Goal: Information Seeking & Learning: Learn about a topic

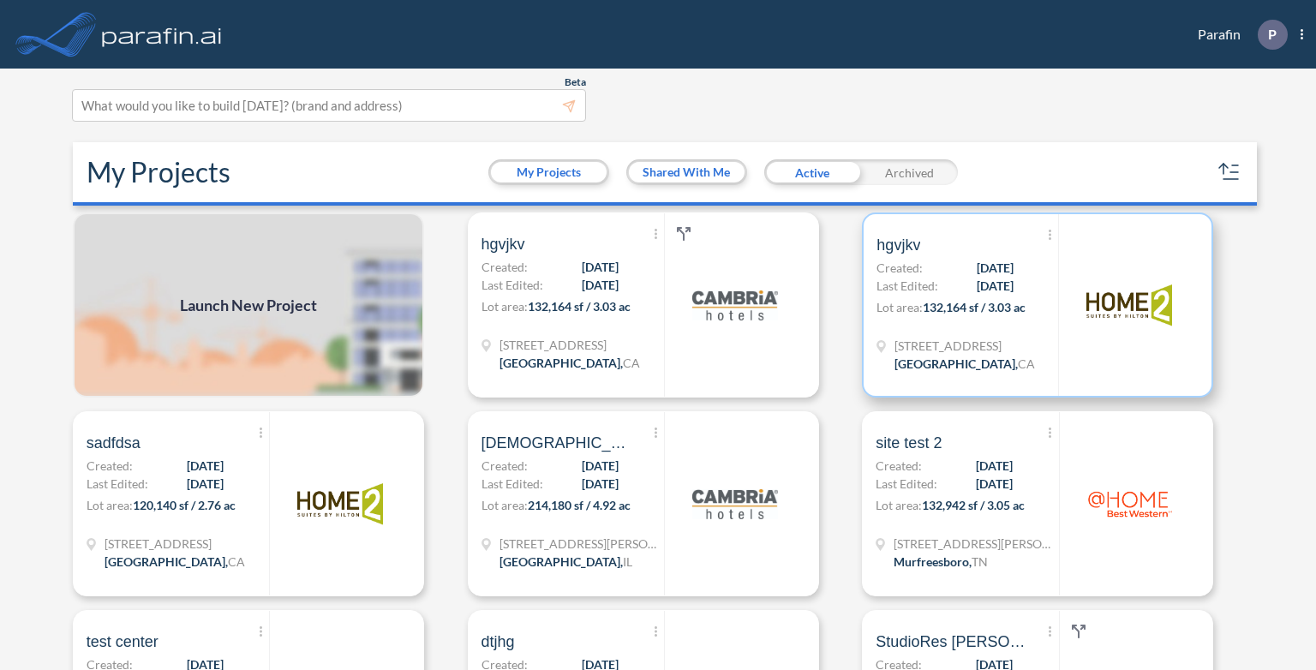
click at [936, 283] on p "Last Edited: [DATE]" at bounding box center [944, 286] width 137 height 18
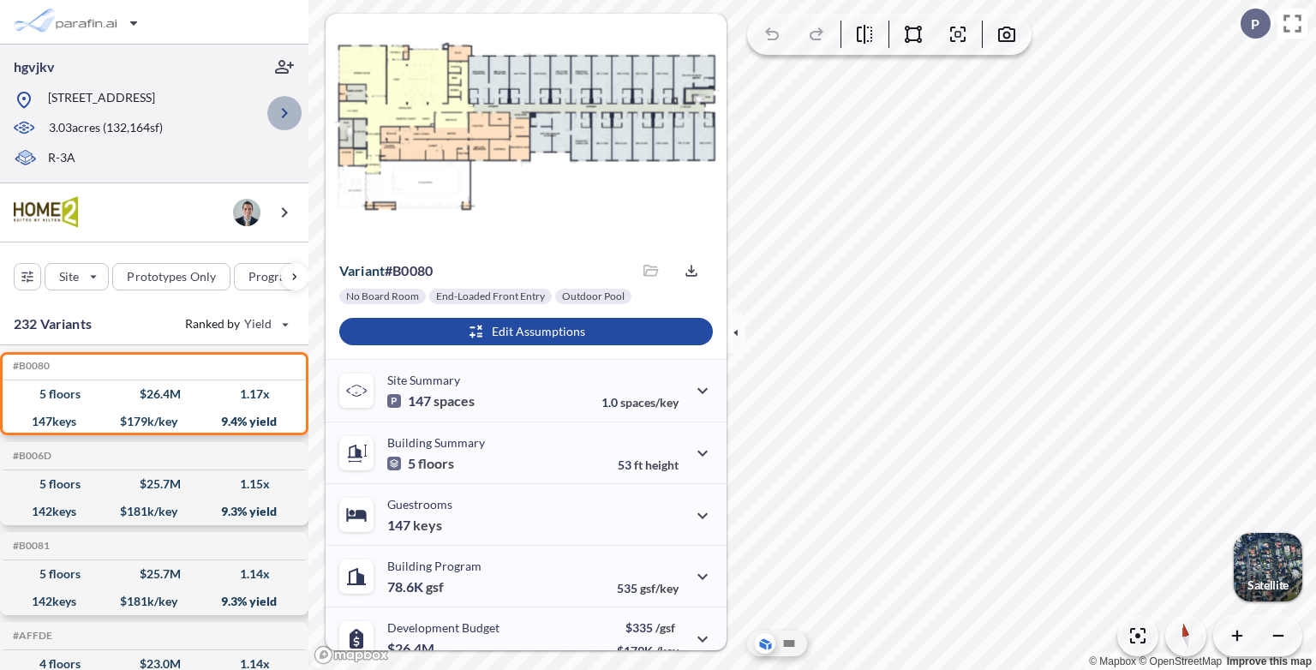
click at [279, 115] on icon "button" at bounding box center [284, 113] width 21 height 21
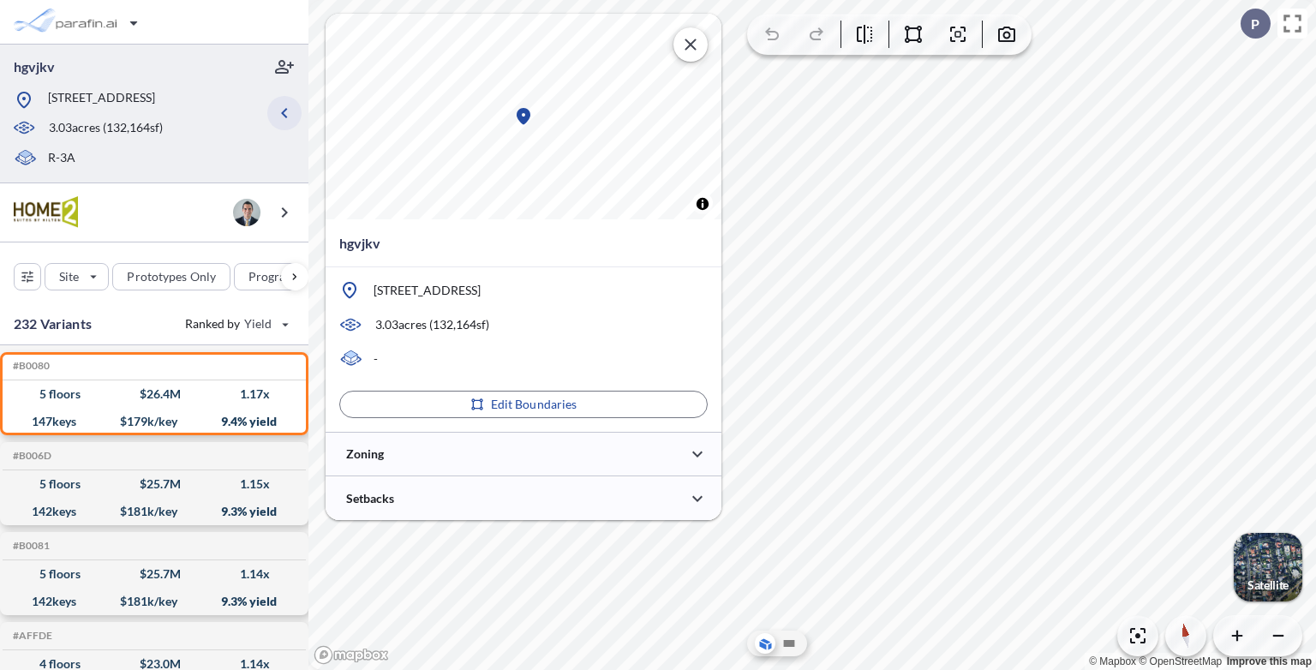
type input "*****"
click at [543, 457] on div at bounding box center [524, 454] width 396 height 44
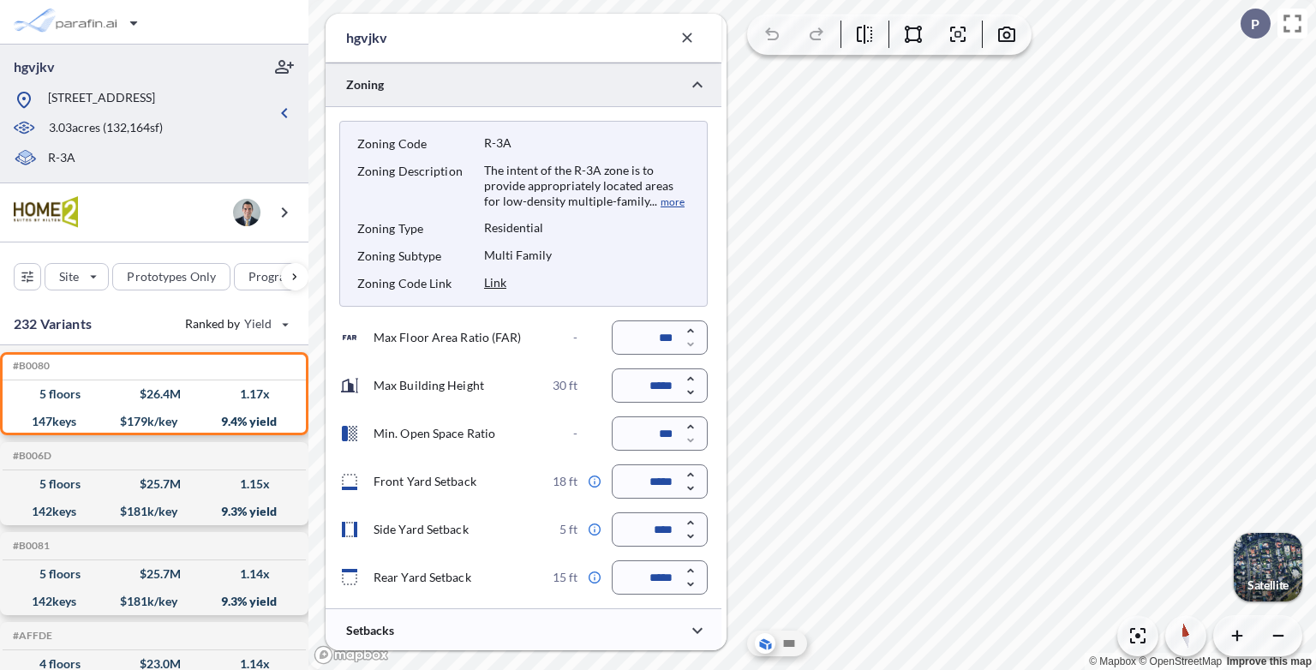
scroll to position [418, 0]
click at [693, 334] on icon "button" at bounding box center [691, 330] width 14 height 14
click at [693, 346] on icon "button" at bounding box center [691, 344] width 14 height 14
type input "***"
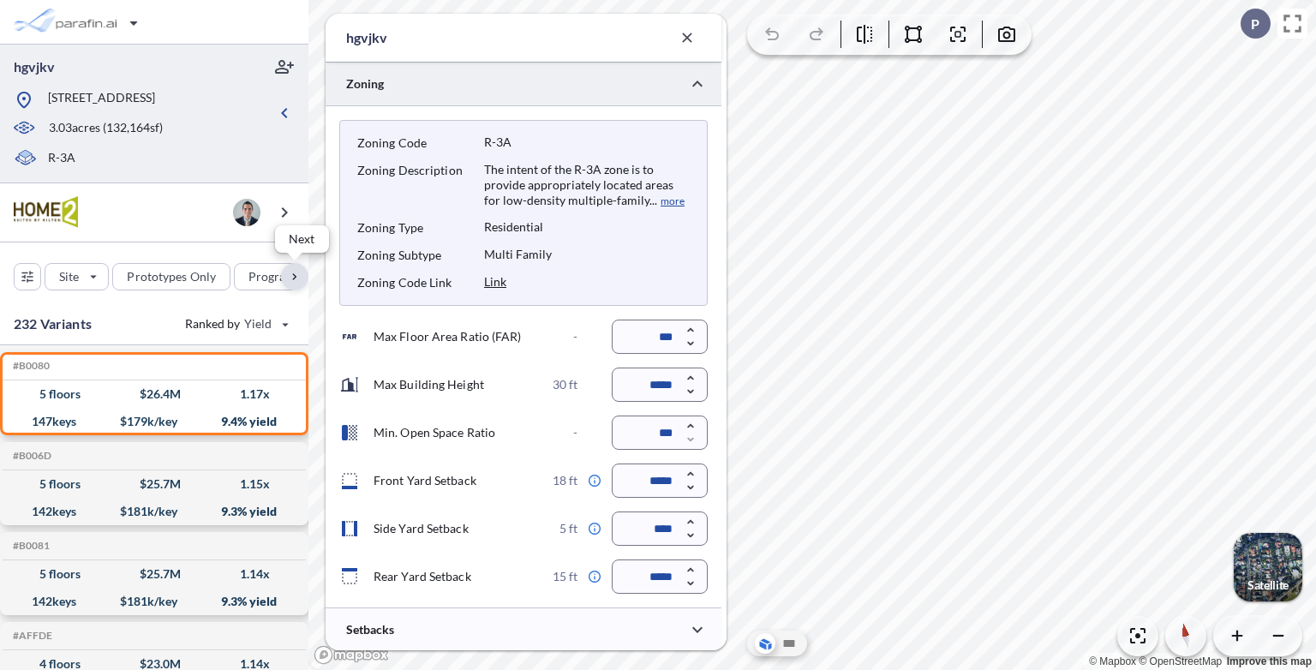
click at [302, 279] on div "button" at bounding box center [294, 276] width 27 height 27
click at [204, 279] on div "button" at bounding box center [177, 276] width 81 height 27
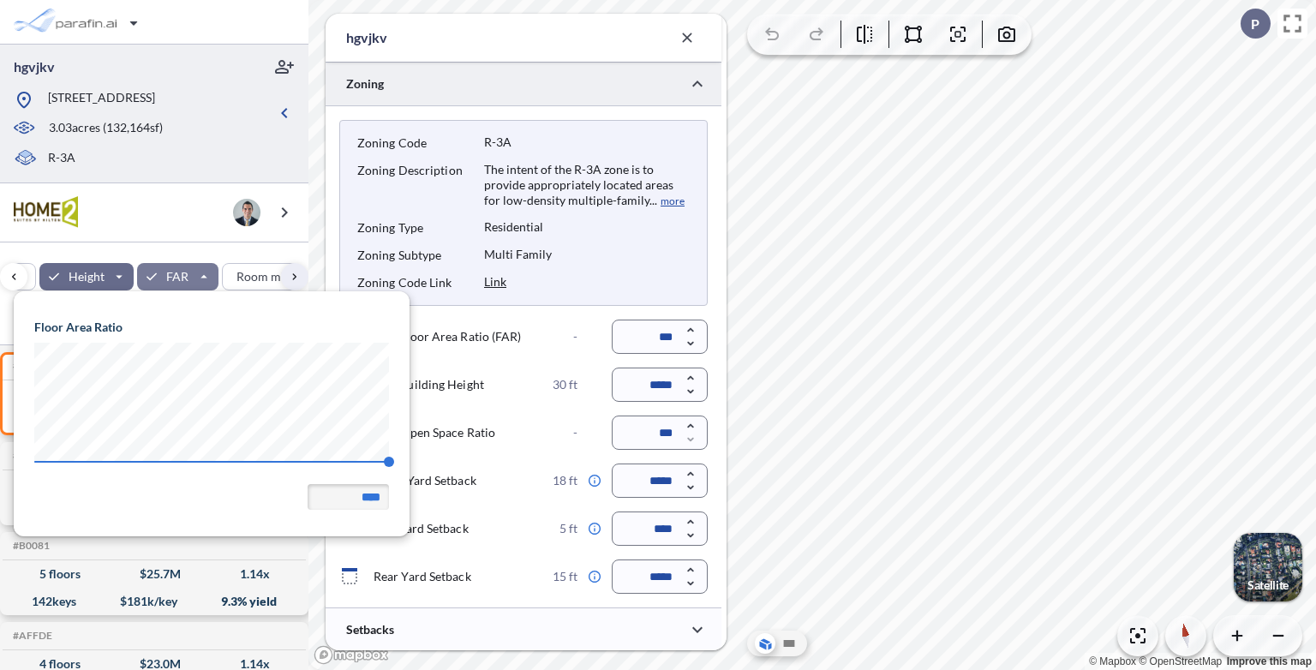
scroll to position [243, 395]
click at [204, 279] on div "button" at bounding box center [177, 276] width 81 height 27
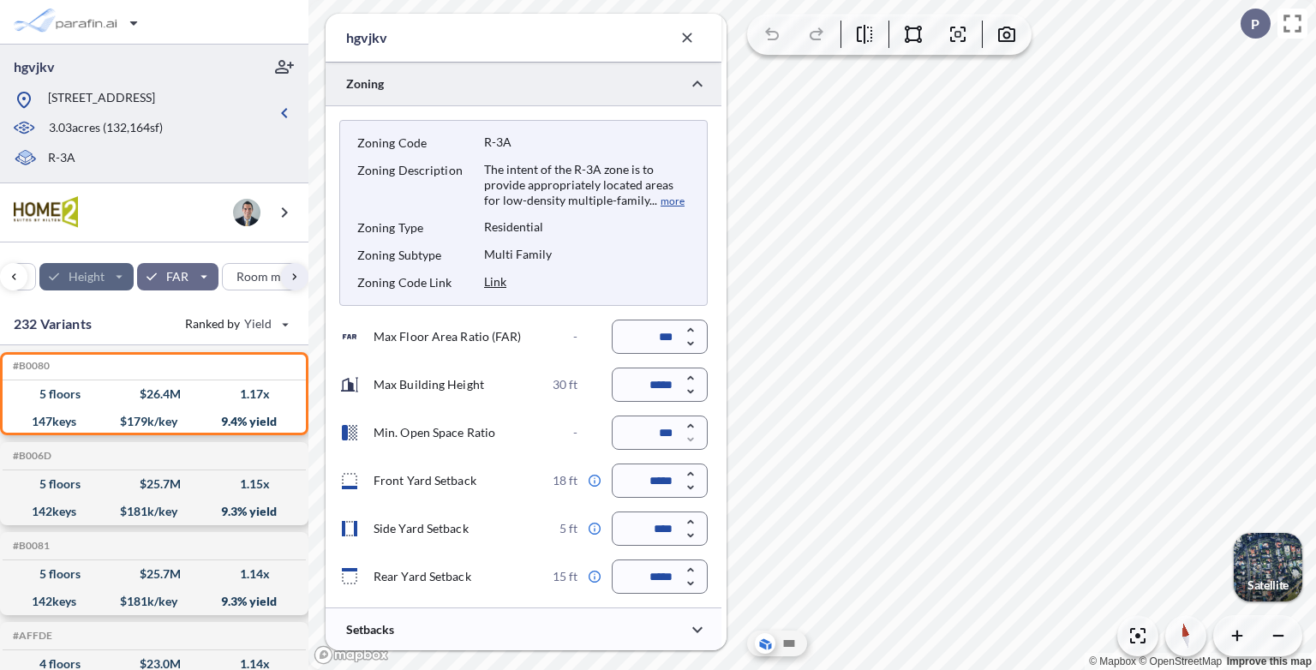
click at [99, 276] on div "button" at bounding box center [86, 276] width 95 height 27
click at [591, 308] on div "Zoning Code R-3A Zoning Description The intent of the R-3A zone is to provide a…" at bounding box center [524, 356] width 396 height 501
click at [689, 377] on icon "button" at bounding box center [690, 378] width 6 height 4
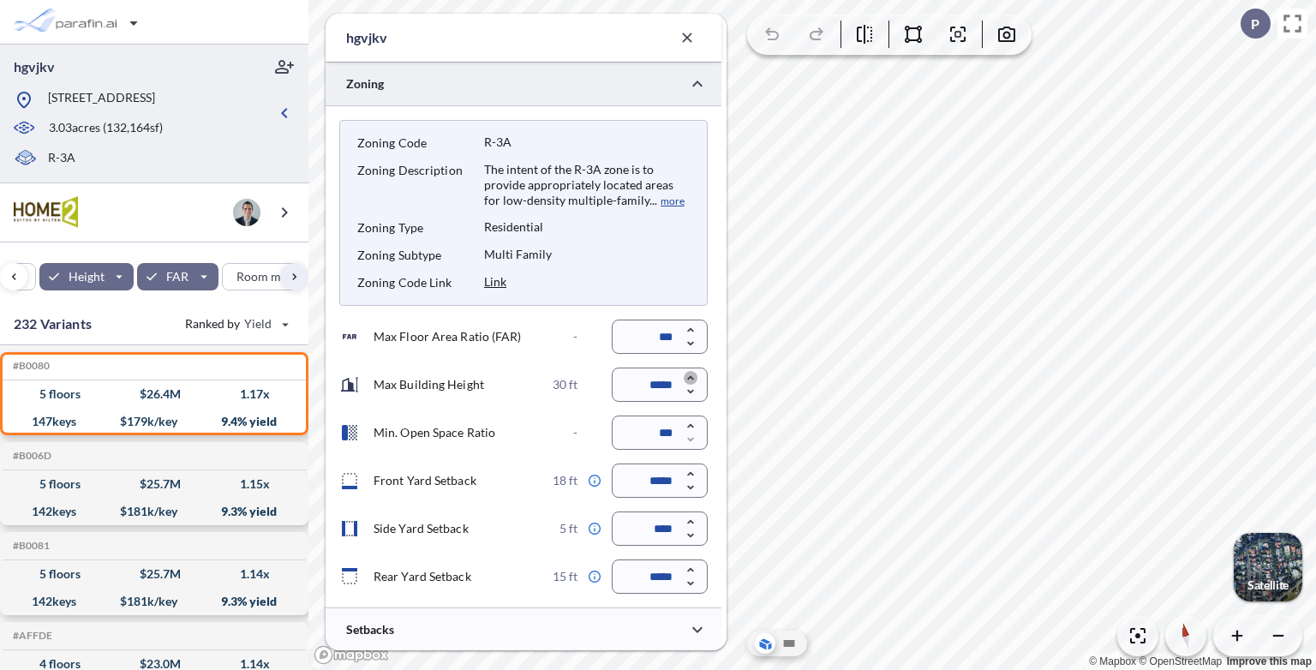
click at [689, 377] on icon "button" at bounding box center [690, 378] width 6 height 4
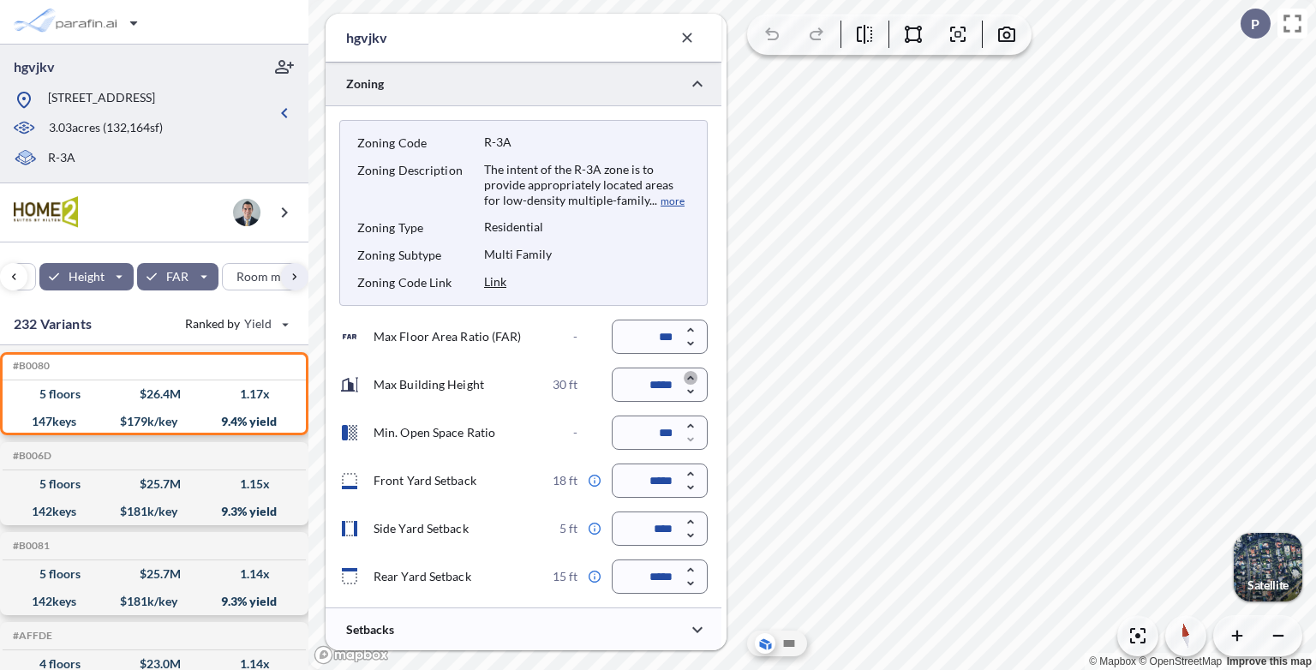
click at [689, 377] on icon "button" at bounding box center [690, 378] width 6 height 4
type input "*****"
click at [687, 424] on icon "button" at bounding box center [691, 426] width 14 height 14
type input "***"
click at [7, 276] on div "button" at bounding box center [13, 276] width 27 height 27
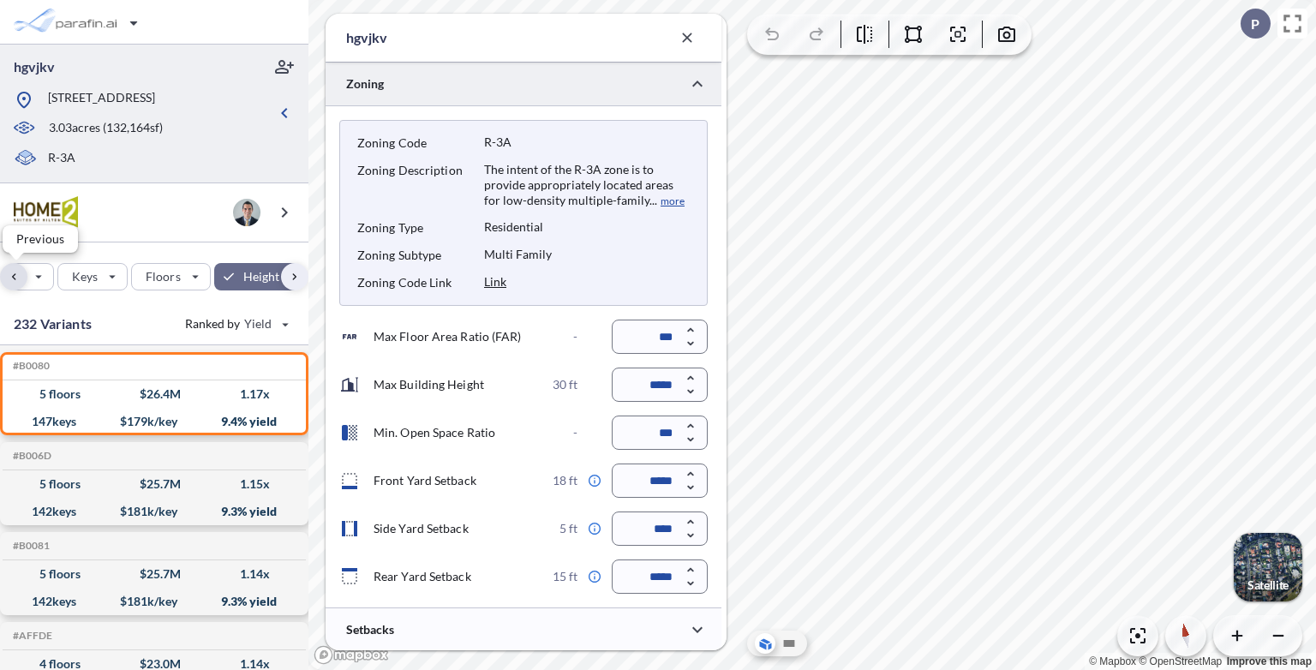
click at [7, 276] on div "button" at bounding box center [13, 276] width 27 height 27
click at [75, 279] on div "button" at bounding box center [76, 277] width 63 height 26
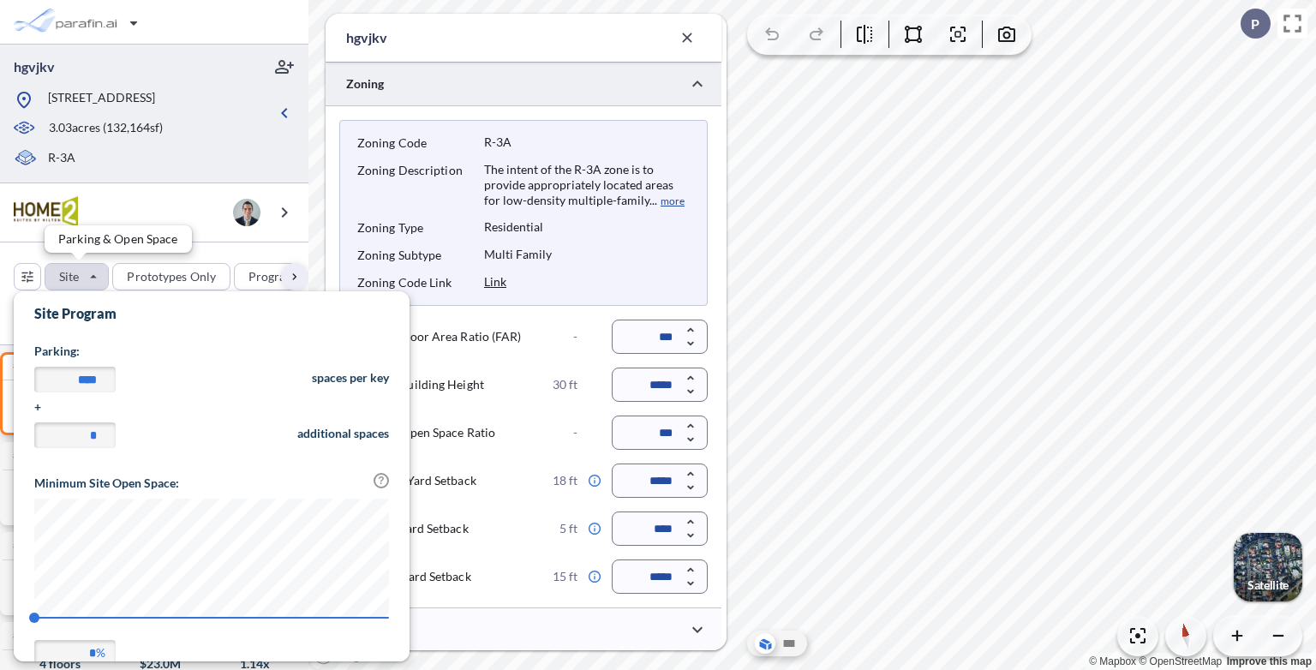
scroll to position [400, 395]
click at [137, 619] on span "0" at bounding box center [211, 623] width 355 height 13
type input "**"
click at [47, 612] on span "23" at bounding box center [48, 617] width 10 height 10
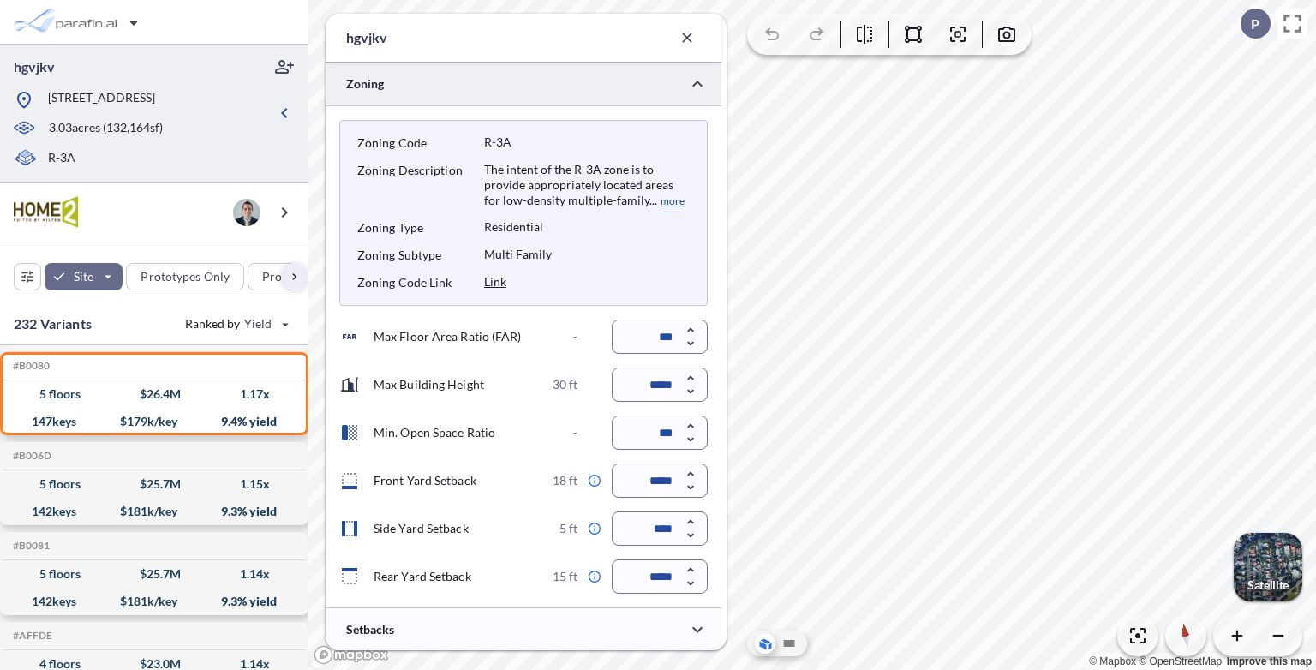
click at [153, 248] on div "Site Prototypes Only Program Keys Floors Height FAR Room mix Budget" at bounding box center [154, 272] width 308 height 61
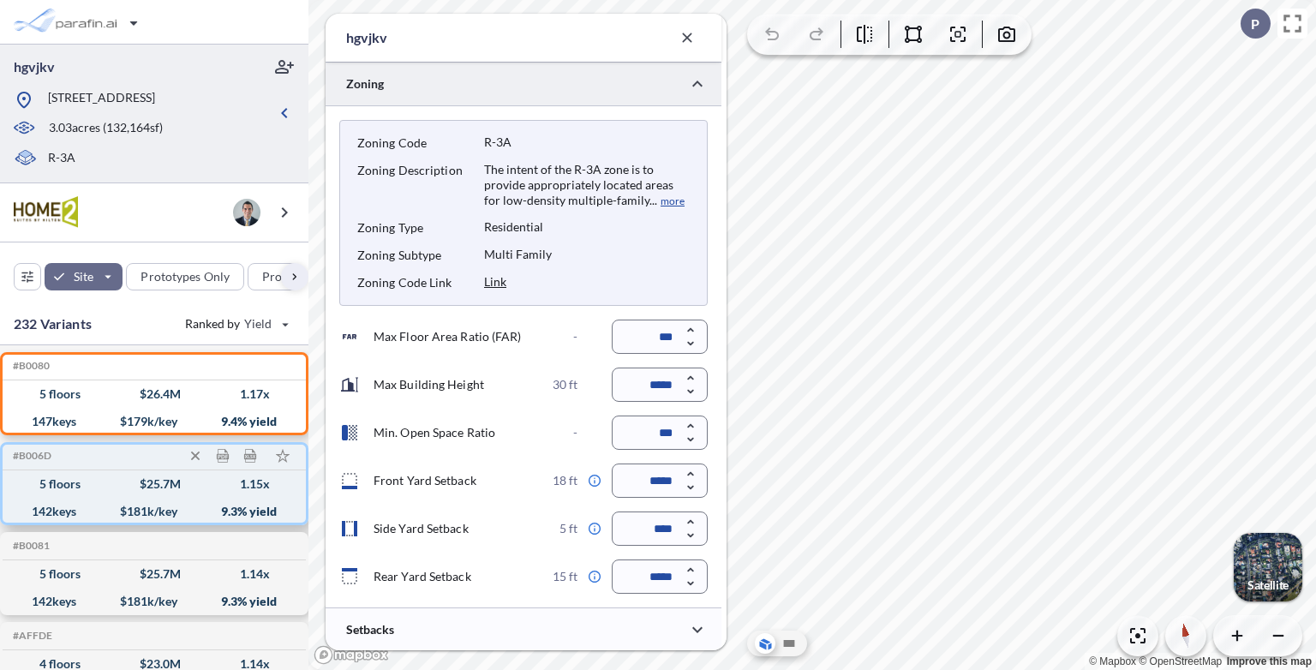
click at [152, 493] on div "5 floors $ 25.7 M 1.15 x" at bounding box center [154, 483] width 290 height 27
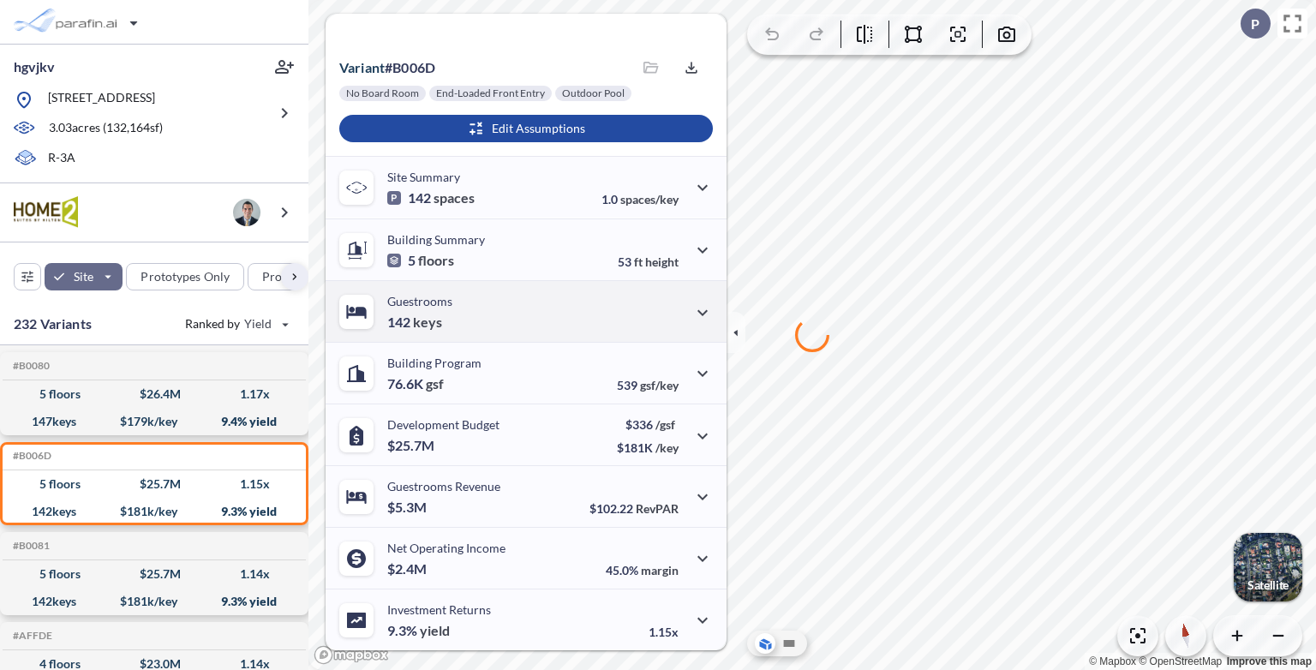
scroll to position [0, 0]
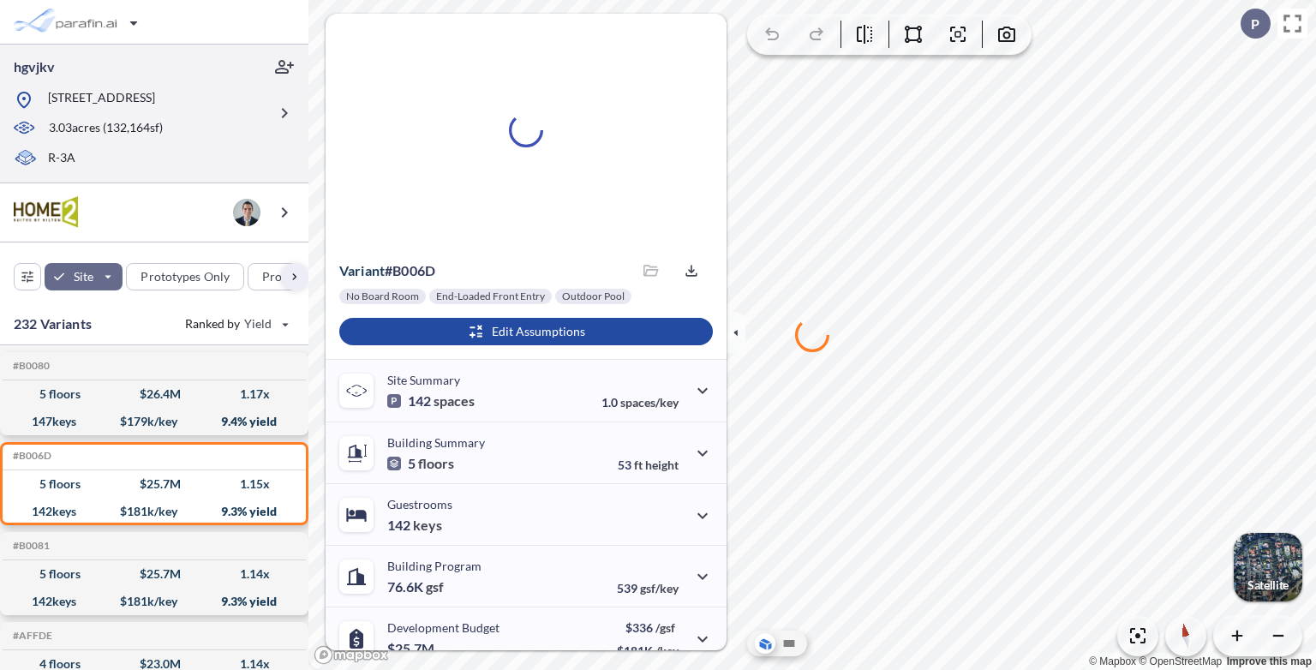
click at [142, 134] on p "3.03 acres ( 132,164 sf)" at bounding box center [106, 128] width 114 height 19
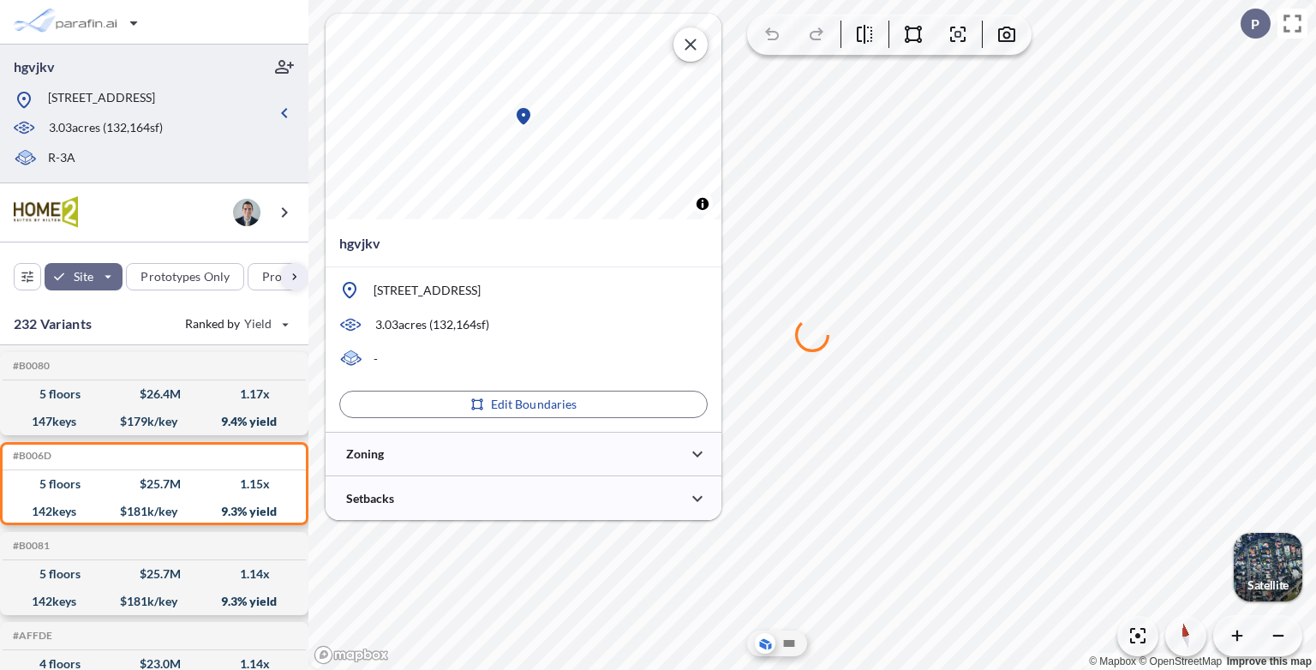
type input "*****"
click at [493, 454] on div at bounding box center [524, 454] width 396 height 44
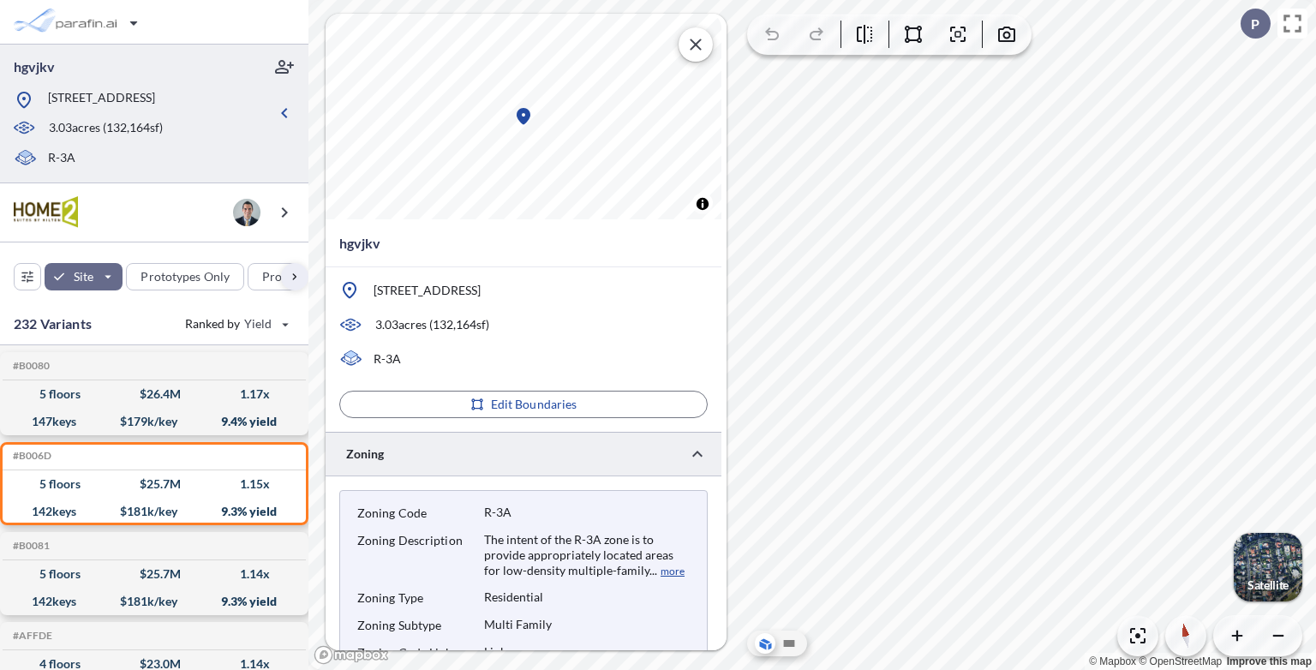
scroll to position [418, 0]
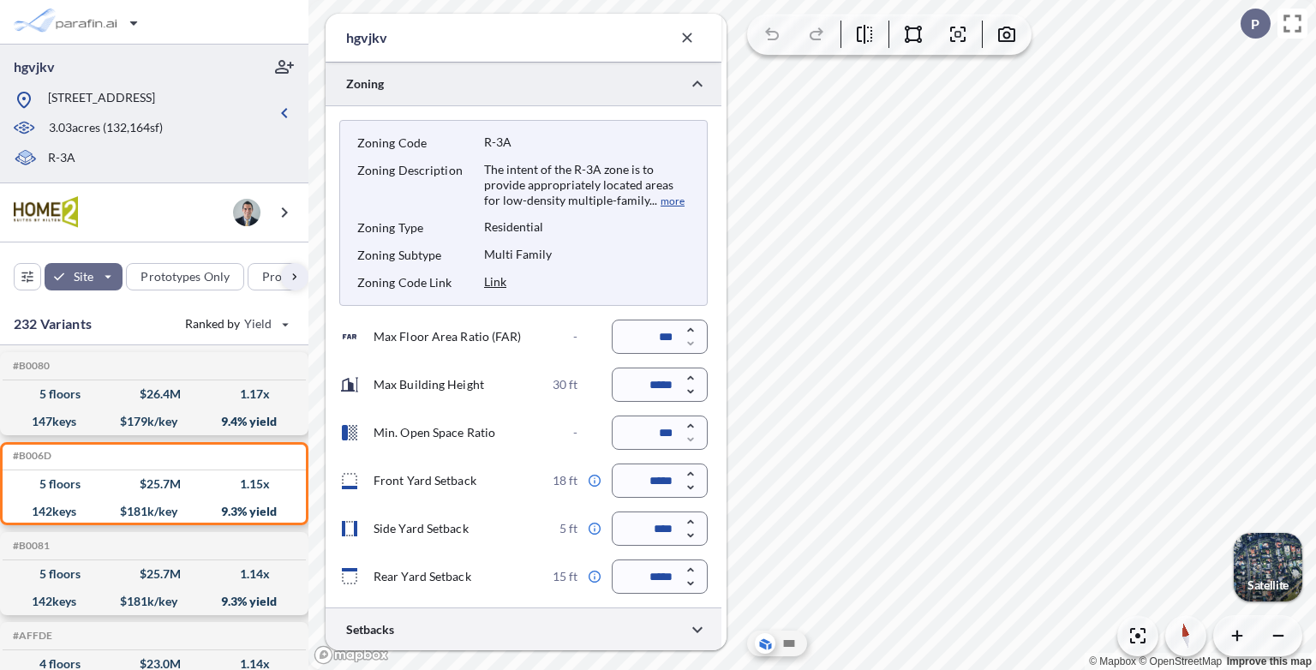
click at [454, 624] on div at bounding box center [524, 629] width 396 height 44
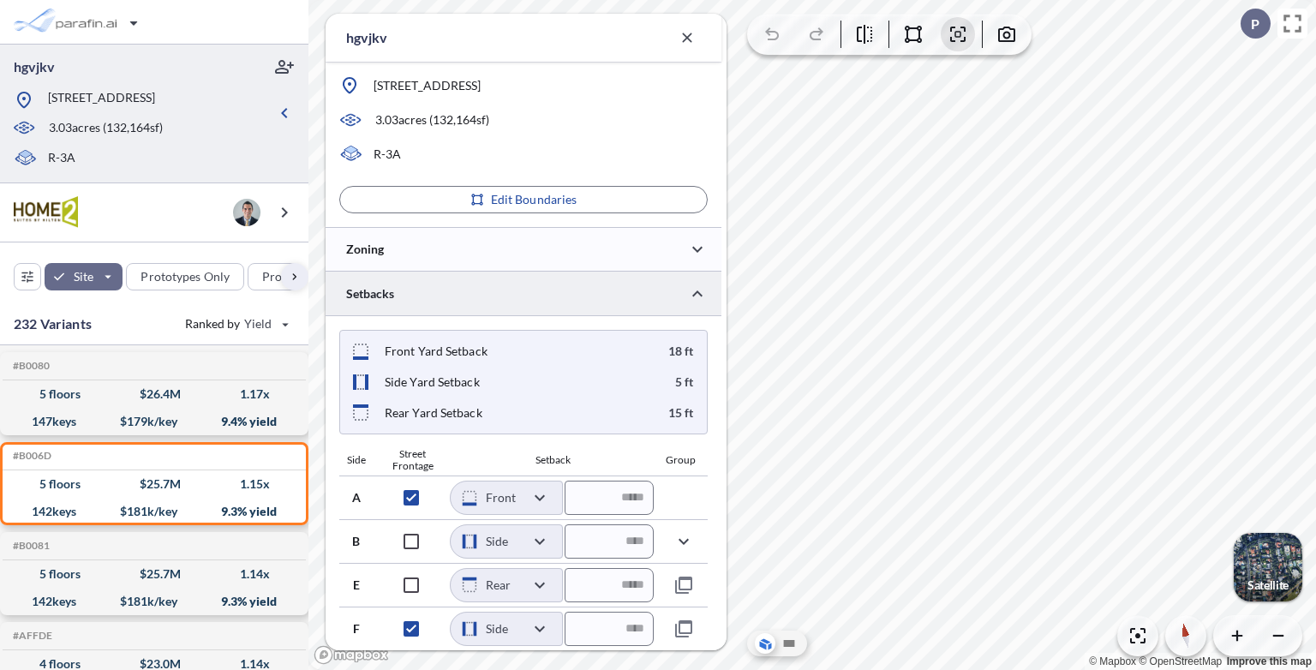
scroll to position [251, 0]
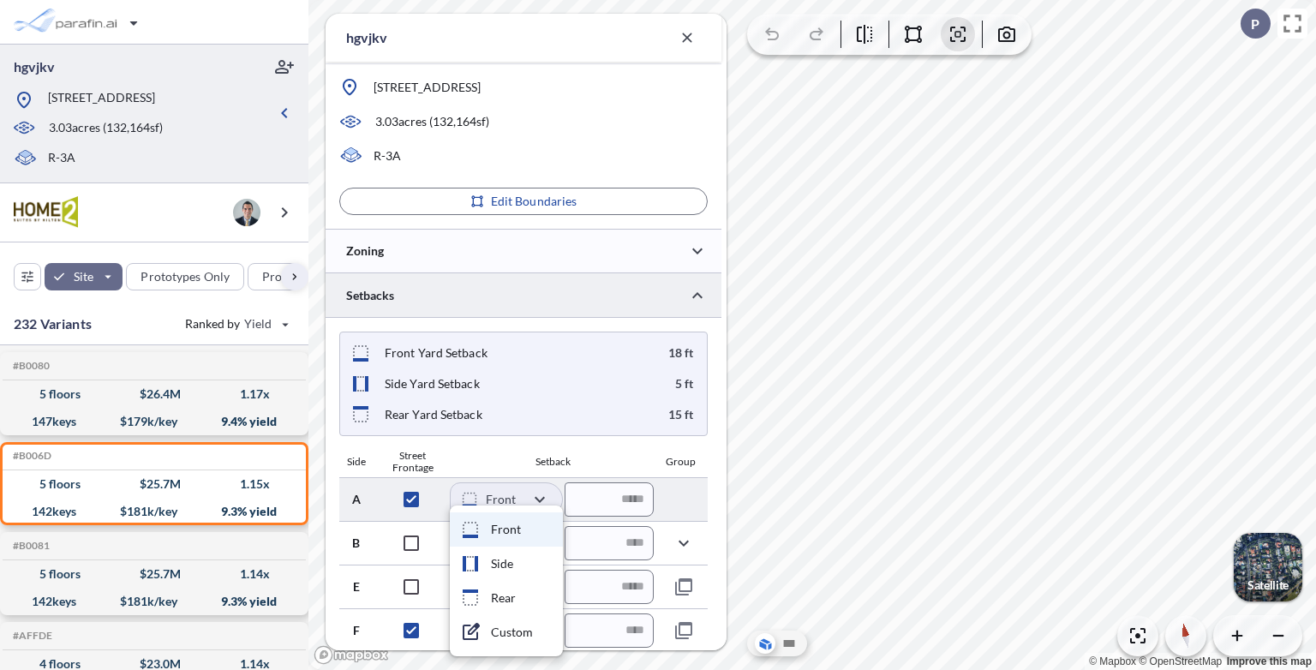
click at [535, 500] on body "hgvjkv [STREET_ADDRESS] 3.03 acres ( 132,164 sf) R-3A Site Prototypes Only Prog…" at bounding box center [658, 335] width 1316 height 670
click at [535, 500] on div at bounding box center [658, 335] width 1316 height 670
click at [535, 500] on body "hgvjkv [STREET_ADDRESS] 3.03 acres ( 132,164 sf) R-3A Site Prototypes Only Prog…" at bounding box center [658, 335] width 1316 height 670
click at [535, 500] on div at bounding box center [658, 335] width 1316 height 670
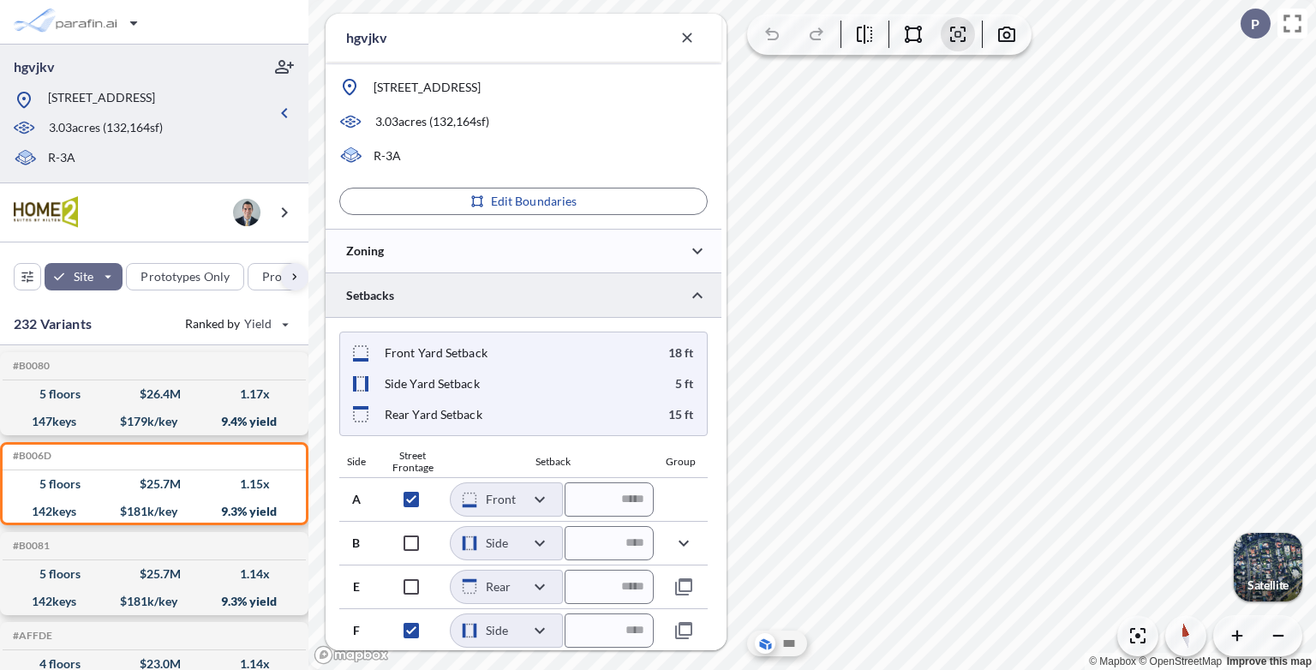
click at [569, 427] on div "Front Yard Setback 18 ft Side Yard Setback 5 ft Rear Yard Setback 15 ft" at bounding box center [523, 384] width 368 height 105
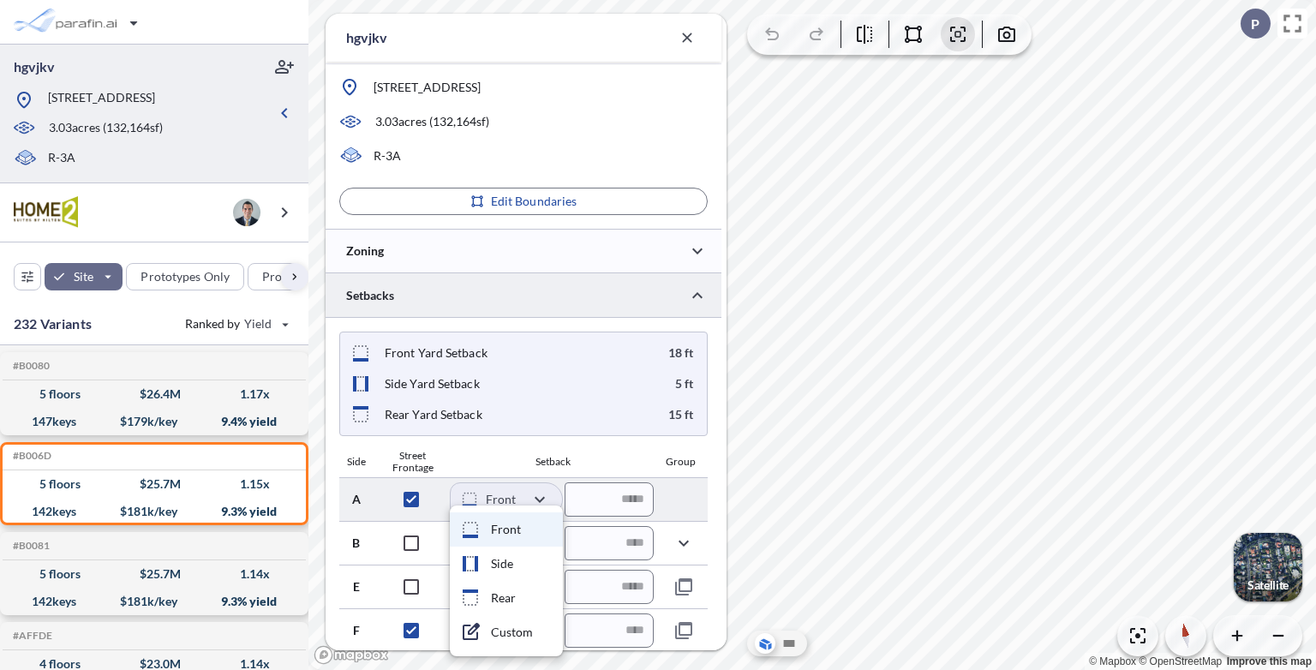
click at [541, 499] on body "hgvjkv [STREET_ADDRESS] 3.03 acres ( 132,164 sf) R-3A Site Prototypes Only Prog…" at bounding box center [658, 335] width 1316 height 670
click at [541, 499] on div at bounding box center [658, 335] width 1316 height 670
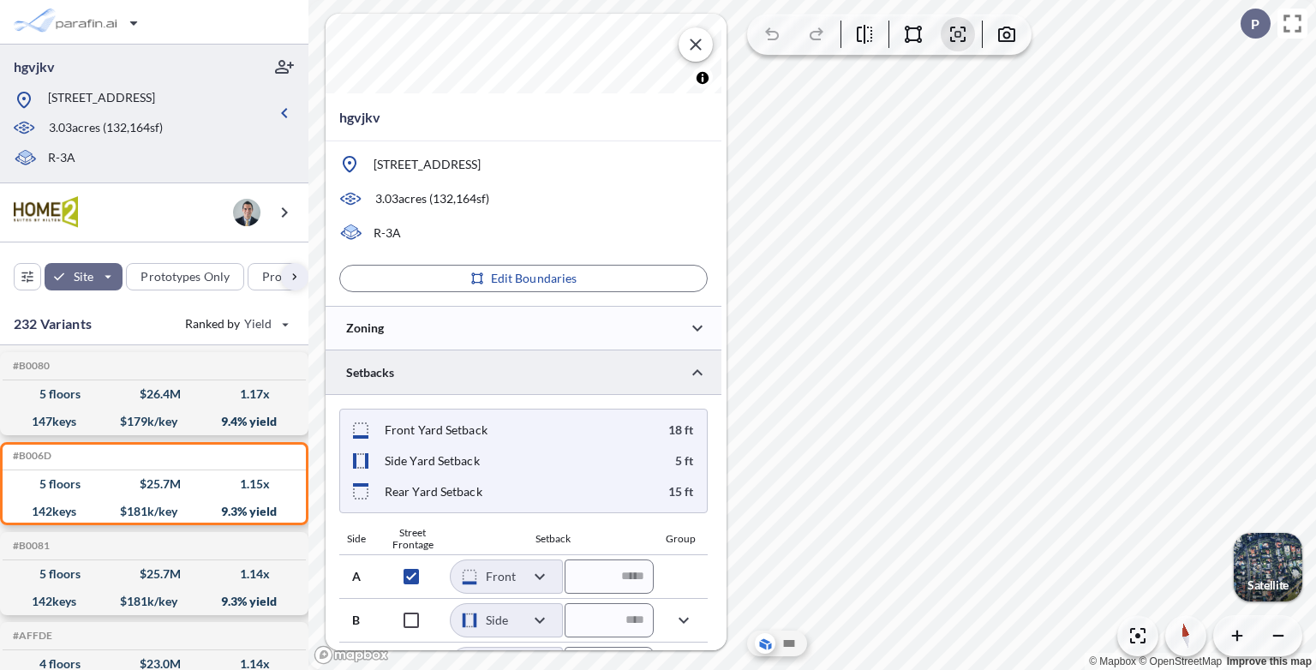
scroll to position [203, 0]
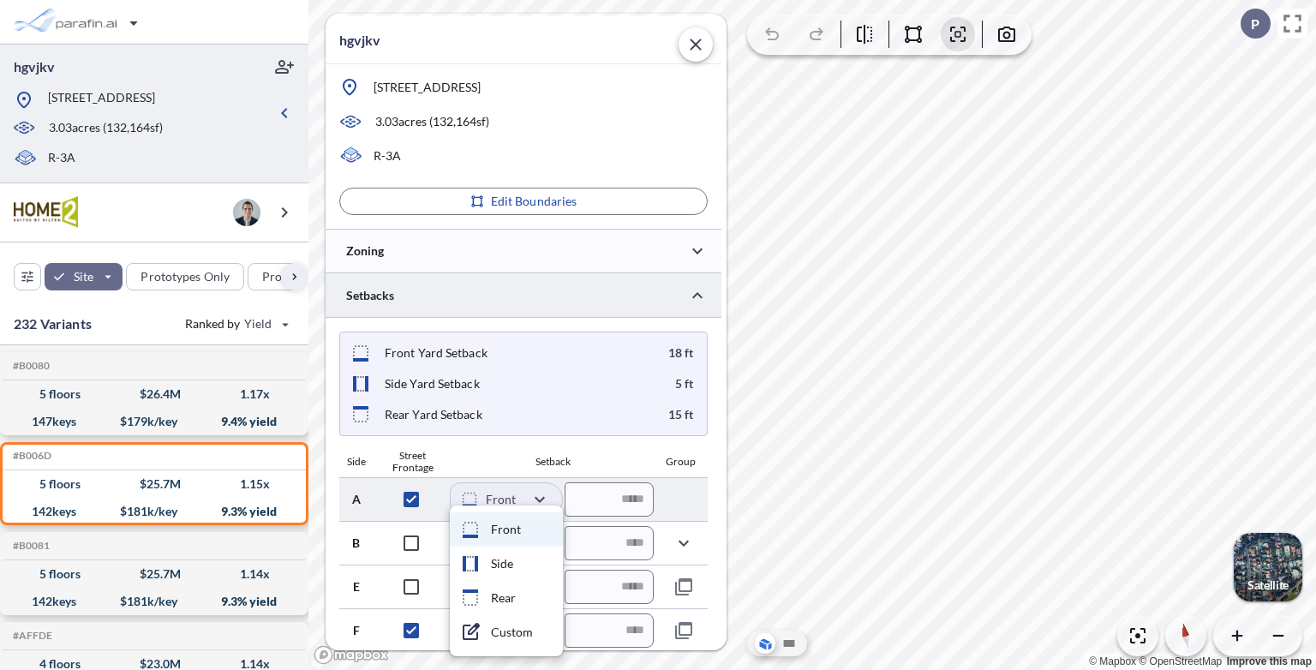
click at [541, 499] on body "hgvjkv [STREET_ADDRESS] 3.03 acres ( 132,164 sf) R-3A Site Prototypes Only Prog…" at bounding box center [658, 335] width 1316 height 670
click at [541, 499] on div at bounding box center [658, 335] width 1316 height 670
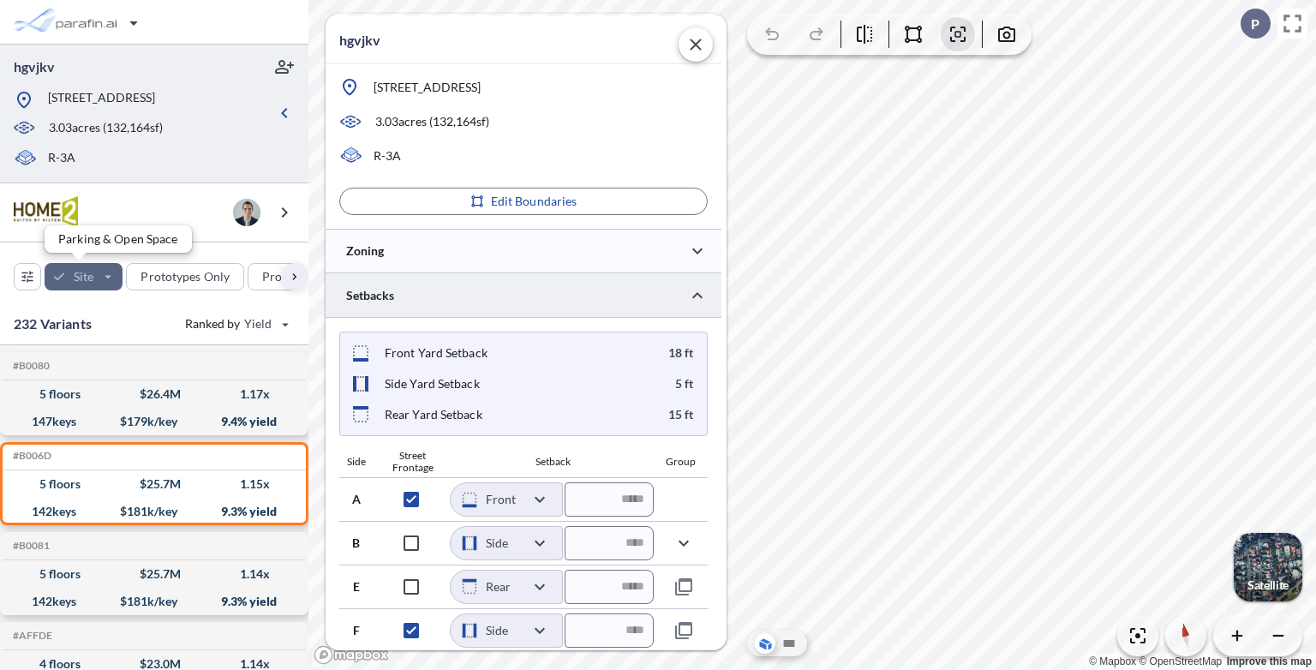
click at [110, 276] on div "button" at bounding box center [84, 276] width 78 height 27
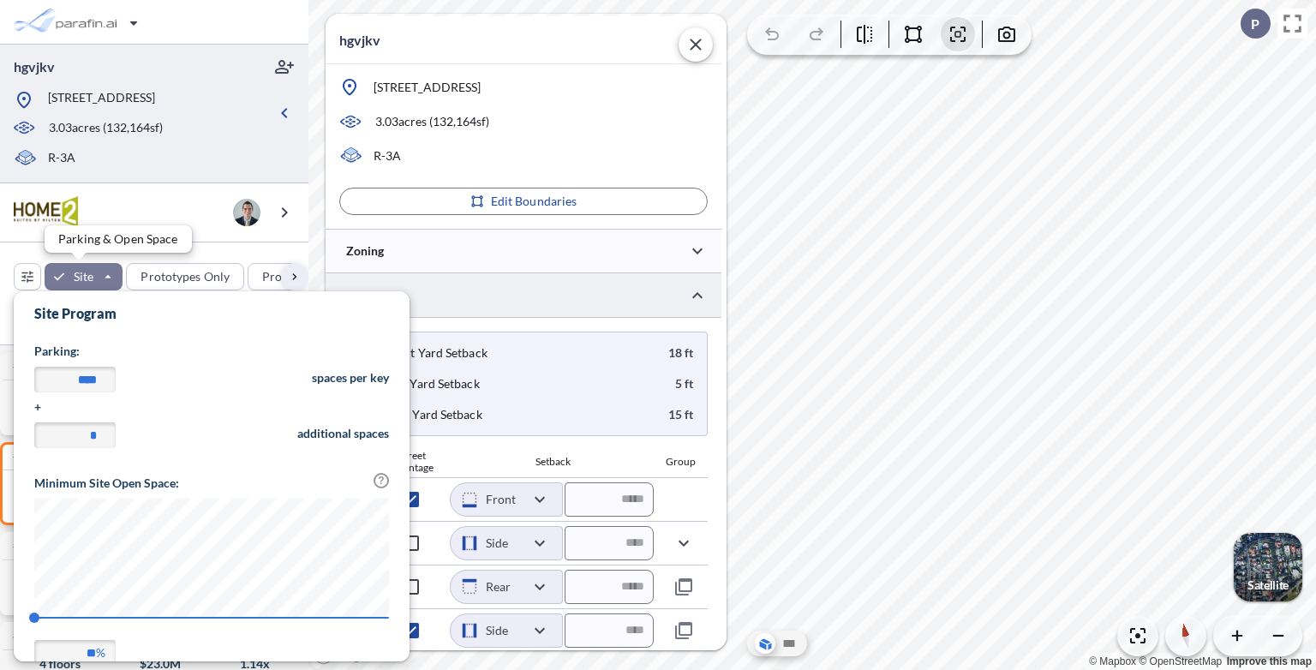
scroll to position [400, 395]
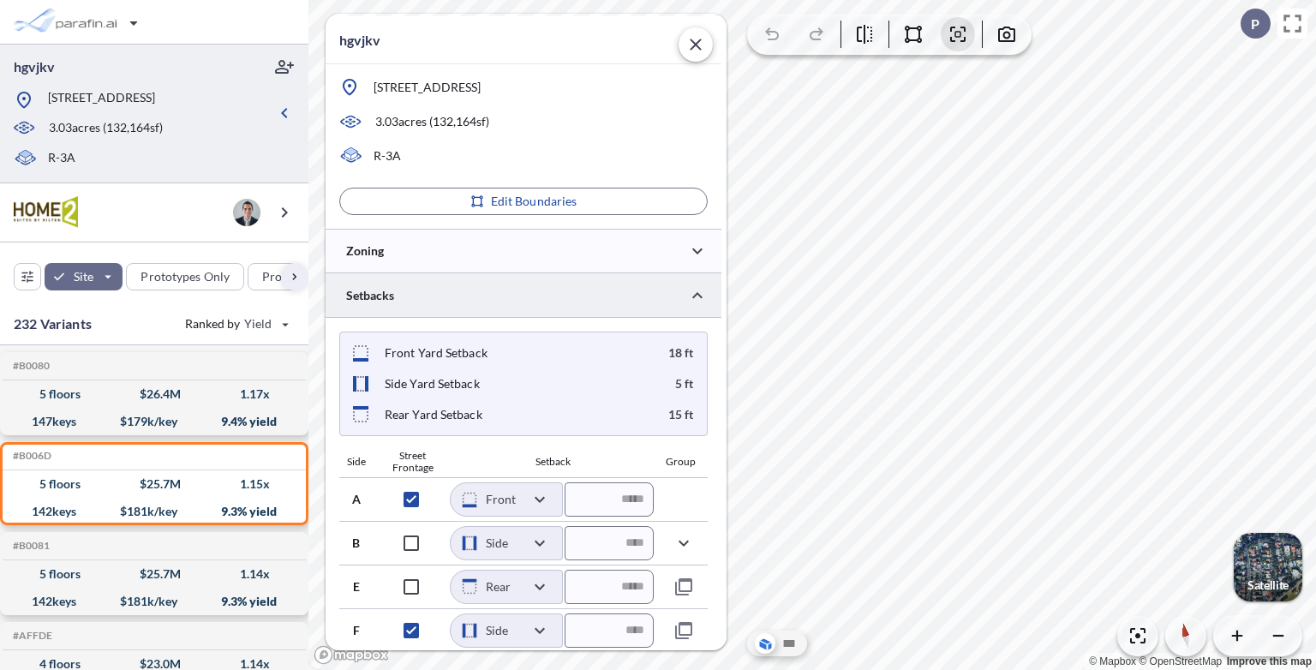
click at [606, 382] on div "Side Yard Setback 5 ft" at bounding box center [521, 383] width 343 height 21
click at [511, 262] on div at bounding box center [524, 251] width 396 height 44
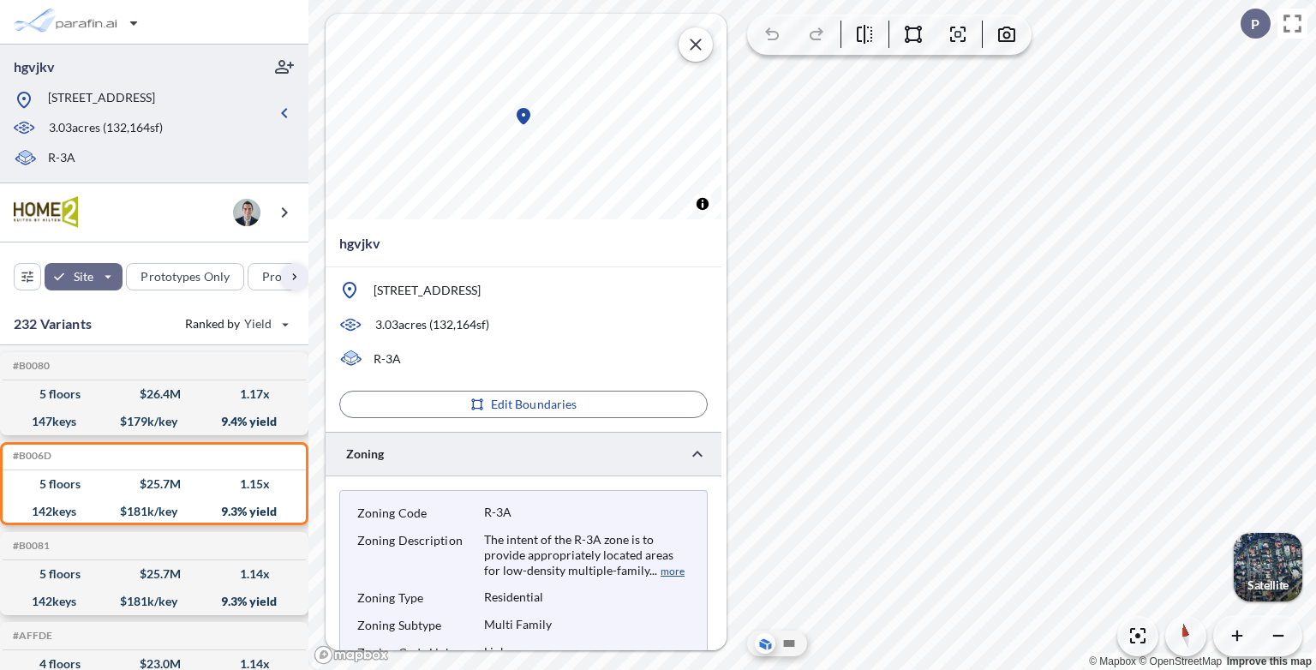
scroll to position [418, 0]
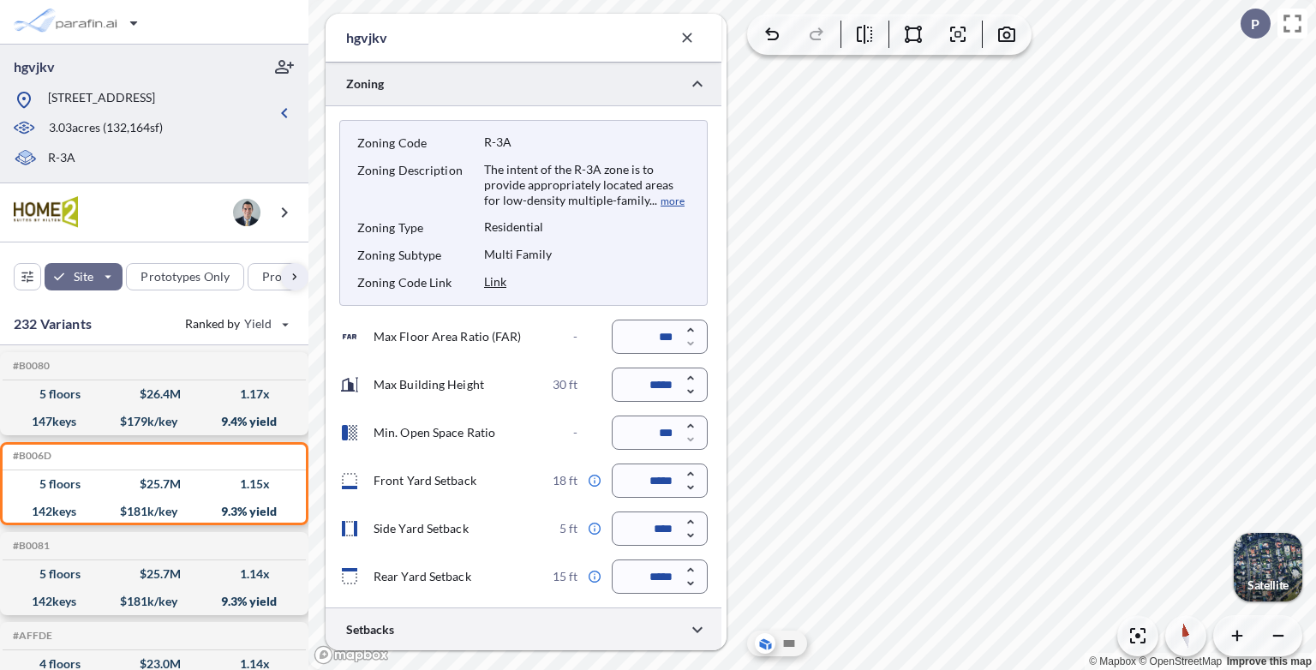
click at [451, 639] on div at bounding box center [524, 629] width 396 height 44
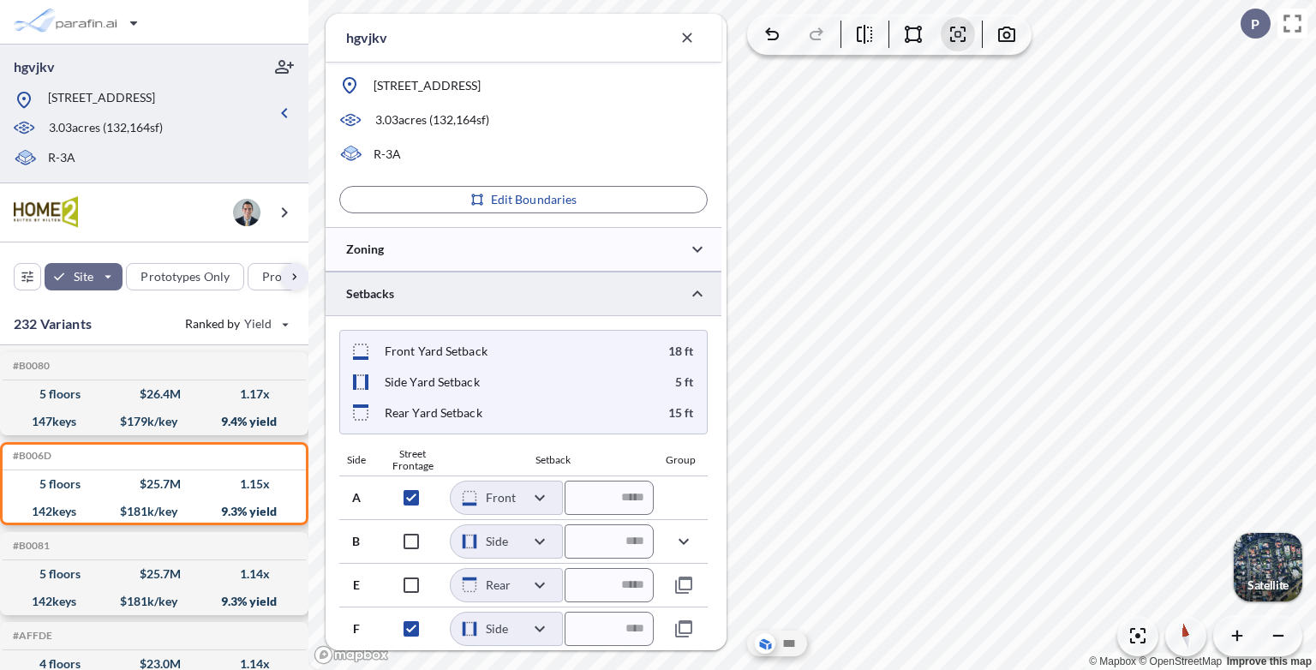
scroll to position [251, 0]
